Goal: Transaction & Acquisition: Purchase product/service

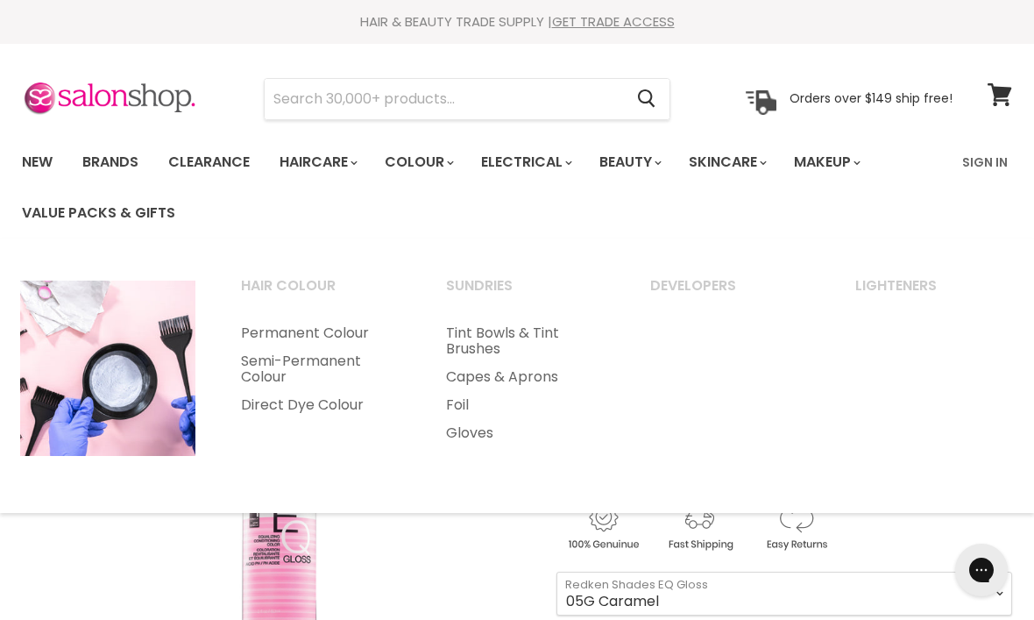
click at [326, 337] on link "Permanent Colour" at bounding box center [320, 333] width 202 height 28
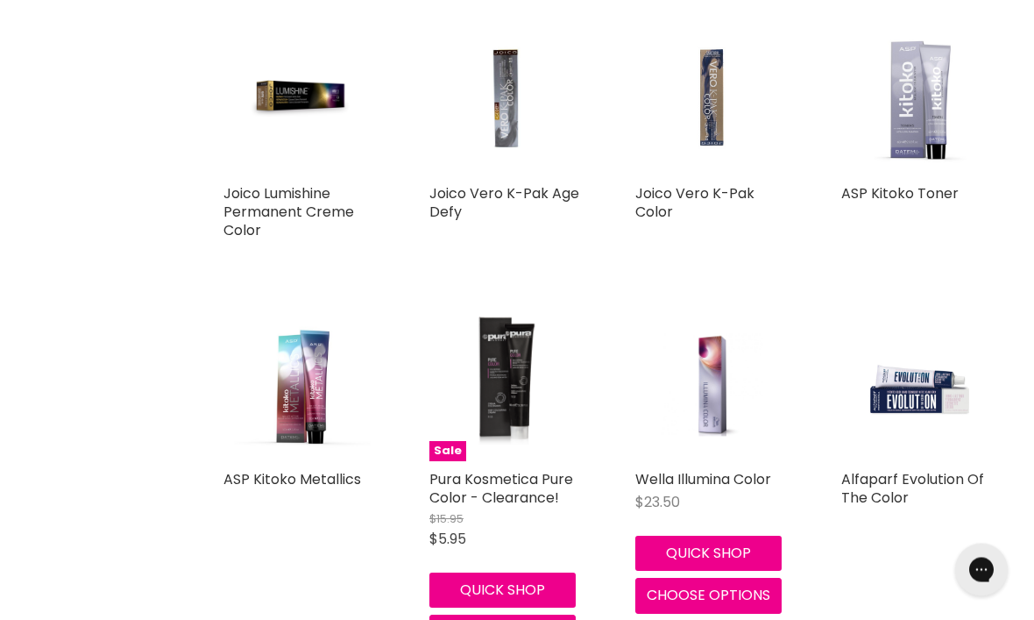
scroll to position [3314, 0]
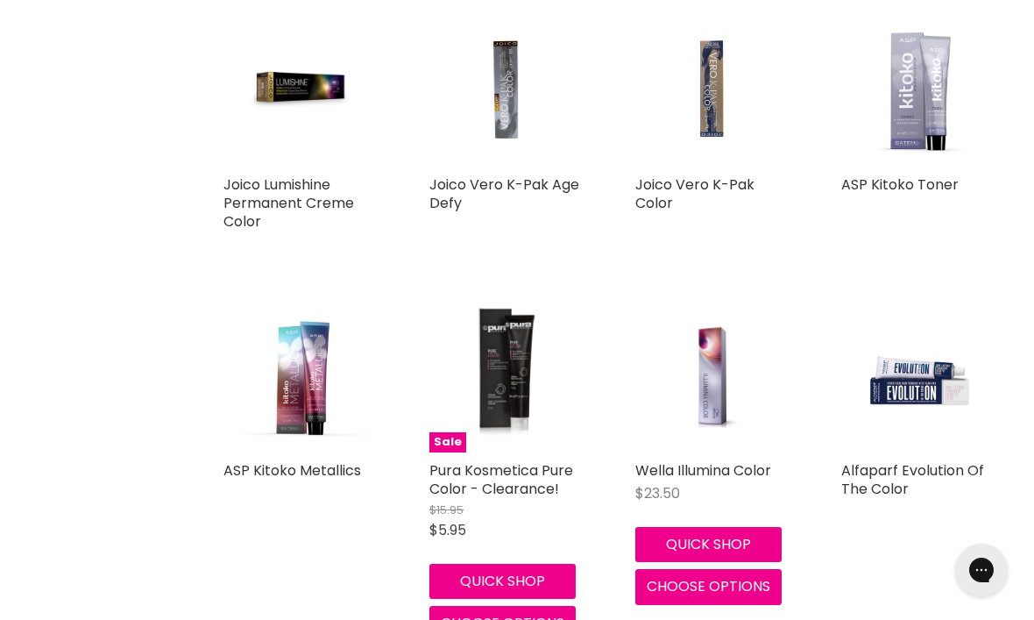
click at [741, 393] on img "Main content" at bounding box center [712, 375] width 103 height 153
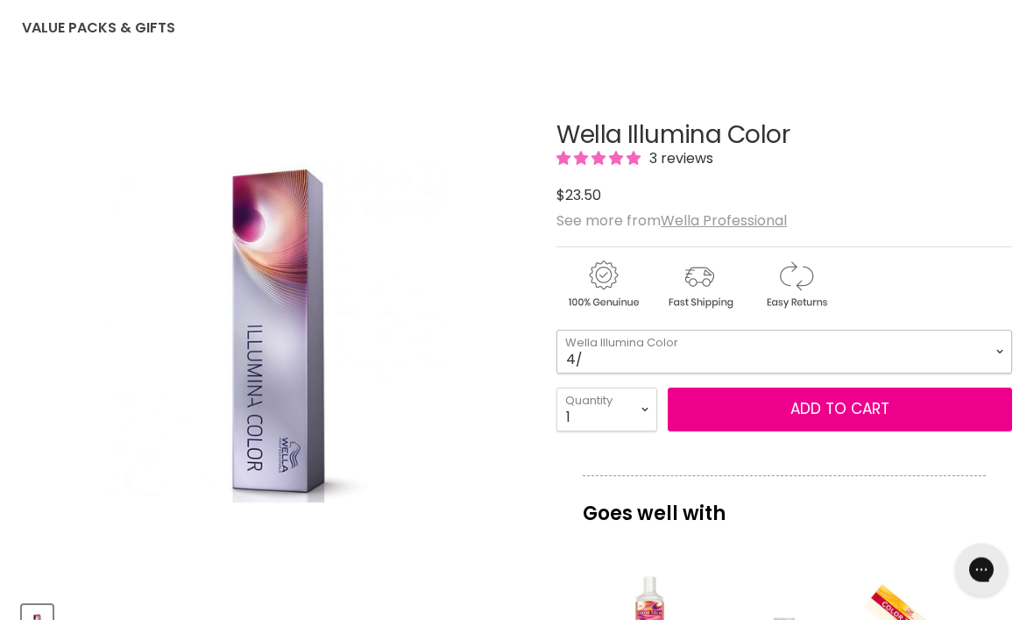
click at [987, 342] on select "4/ 5/ 5/02 5/35 5/43 5/7 5/81 6/ 6/16 6/19 6/37 6/76 7/ 7/3 7/31" at bounding box center [784, 352] width 456 height 44
